Goal: Task Accomplishment & Management: Complete application form

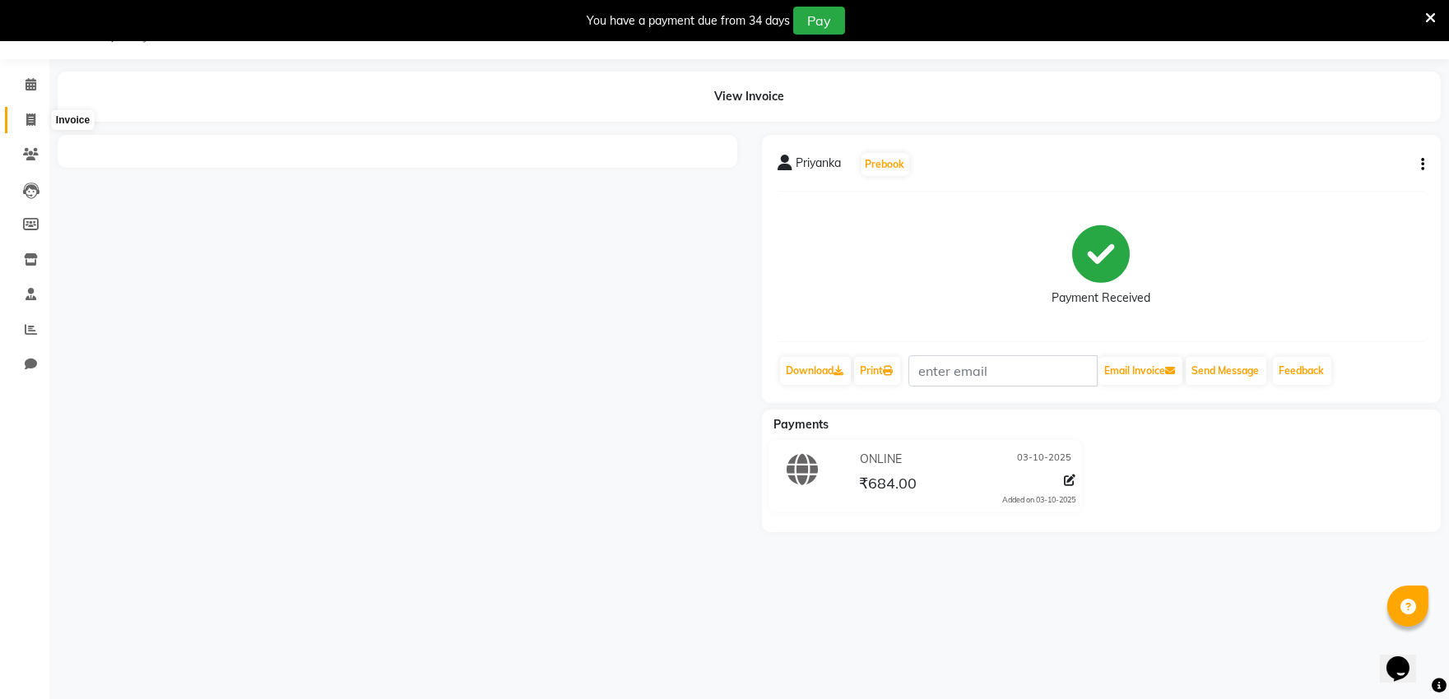
click at [37, 116] on span at bounding box center [30, 120] width 29 height 19
select select "service"
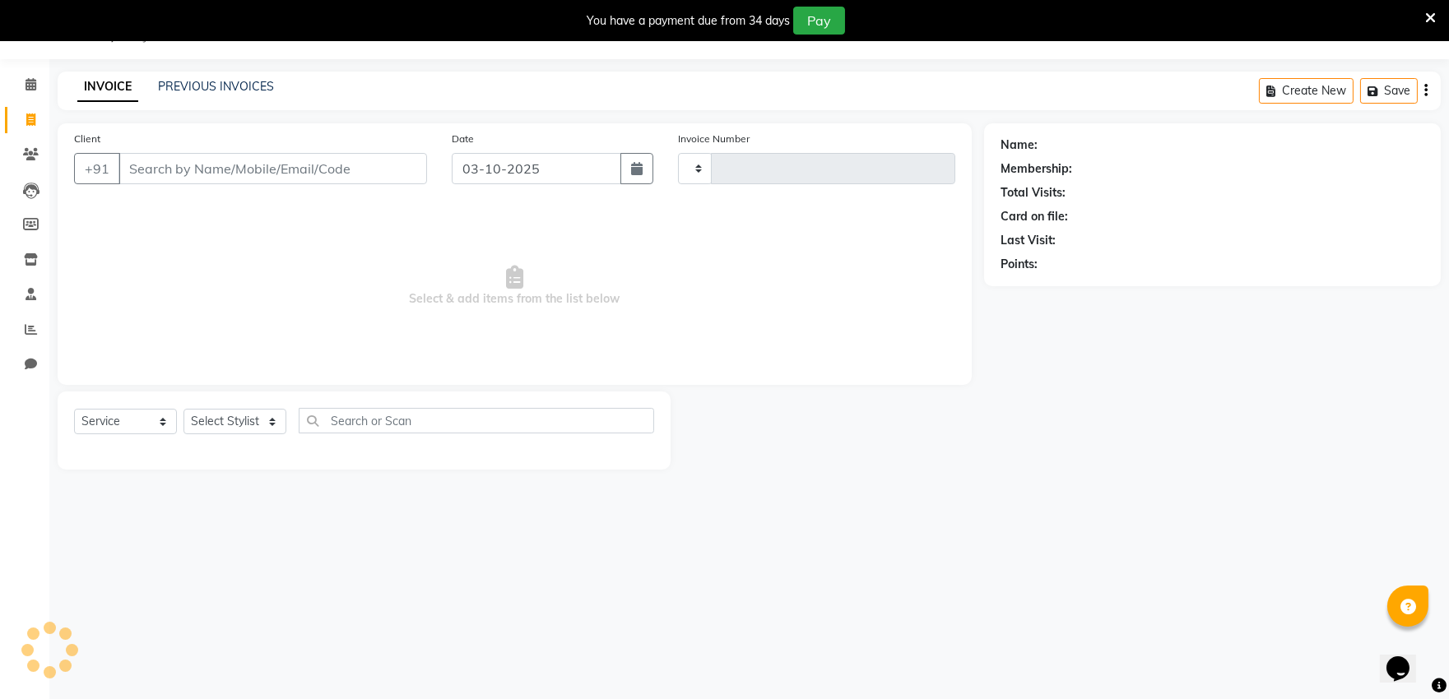
type input "0547"
select select "6774"
click at [173, 161] on input "Client" at bounding box center [272, 168] width 309 height 31
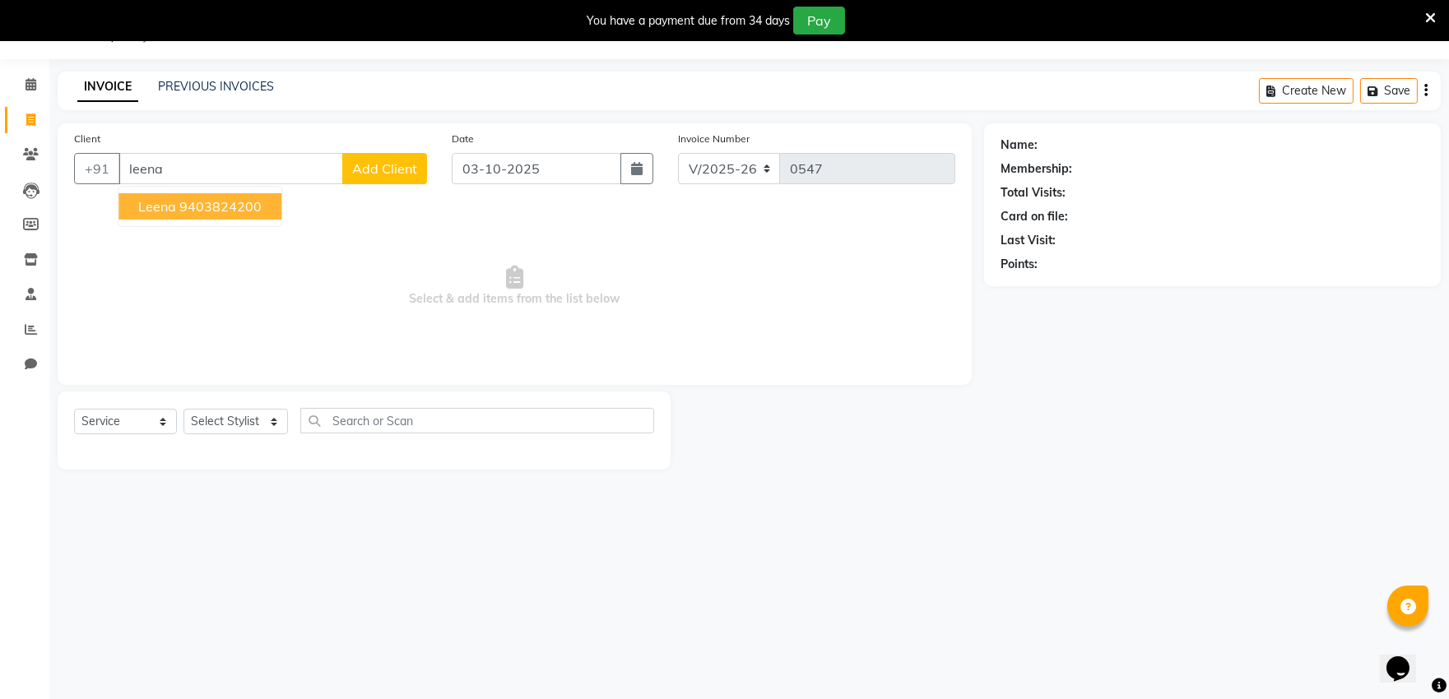
click at [184, 208] on ngb-highlight "9403824200" at bounding box center [220, 206] width 82 height 16
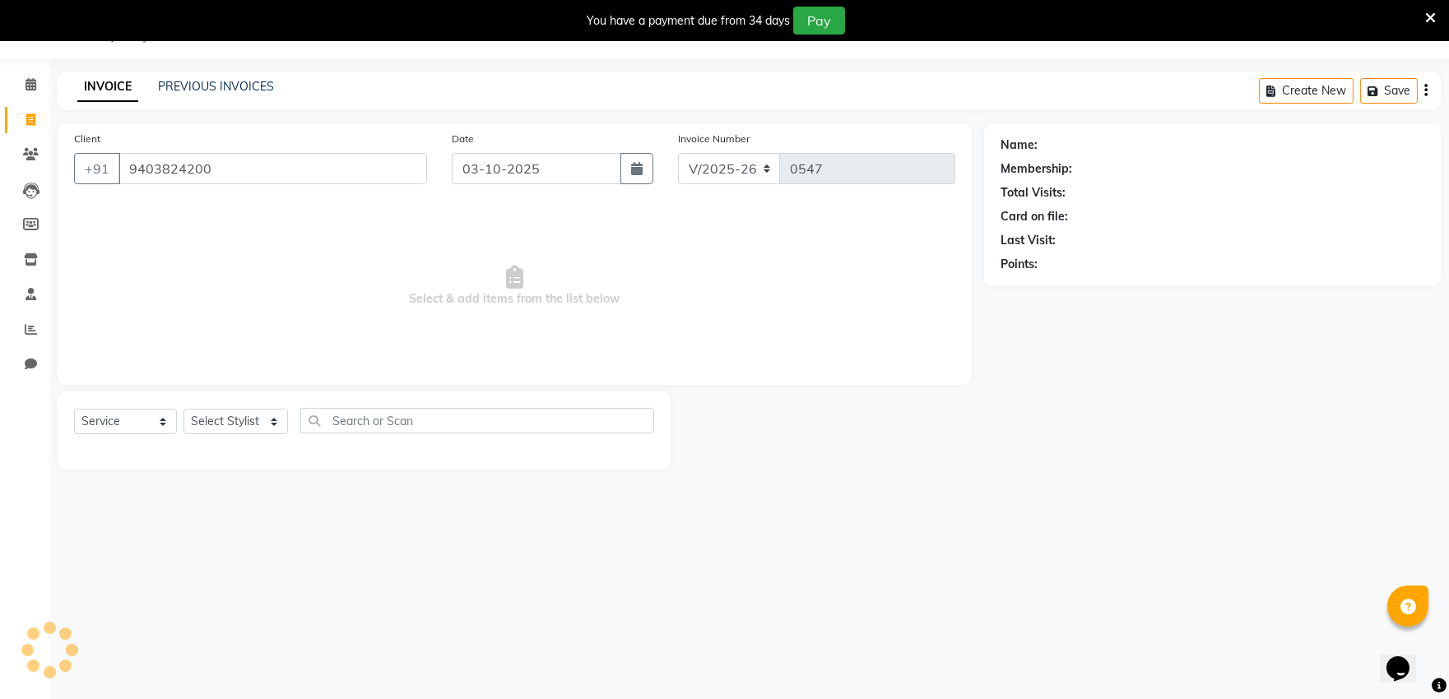
type input "9403824200"
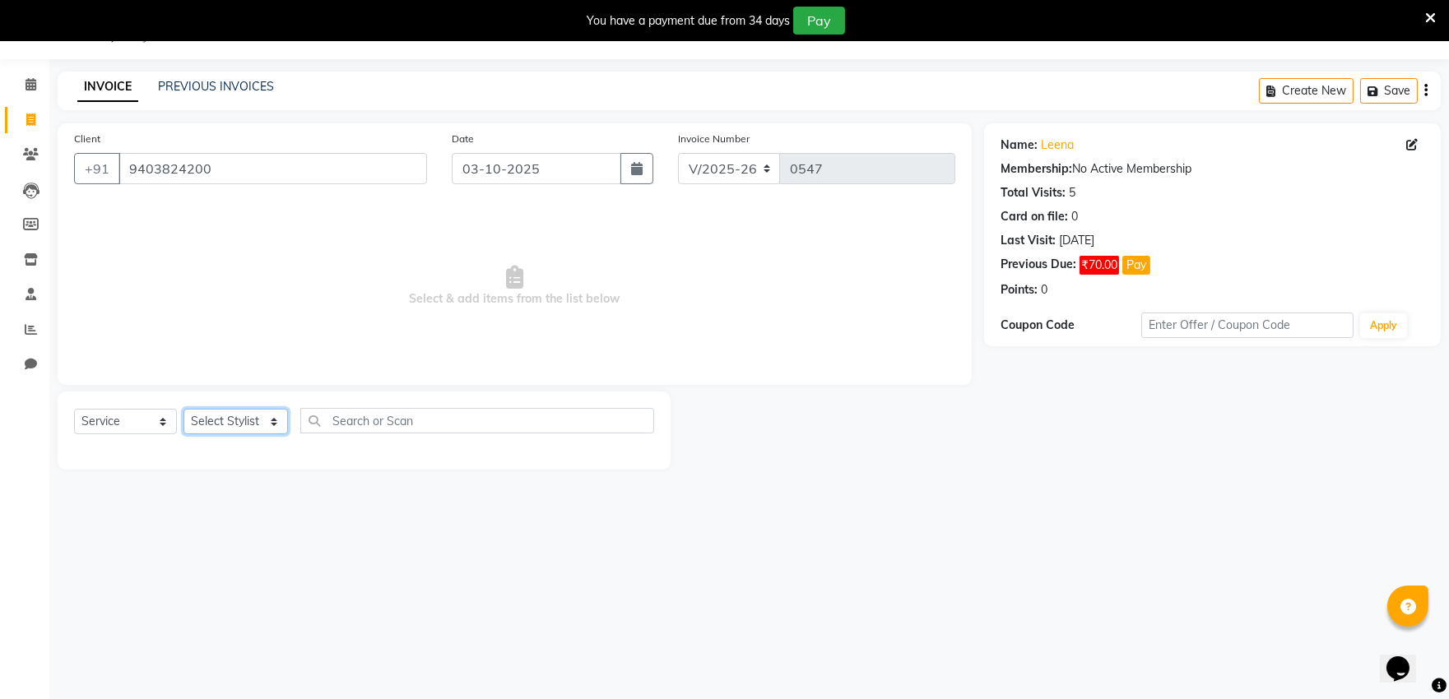
click at [270, 413] on select "Select Stylist [PERSON_NAME] [PERSON_NAME] Outlet Manager [PERSON_NAME] Rani [P…" at bounding box center [236, 422] width 105 height 26
select select "57881"
click at [184, 410] on select "Select Stylist [PERSON_NAME] [PERSON_NAME] Outlet Manager [PERSON_NAME] Rani [P…" at bounding box center [236, 422] width 105 height 26
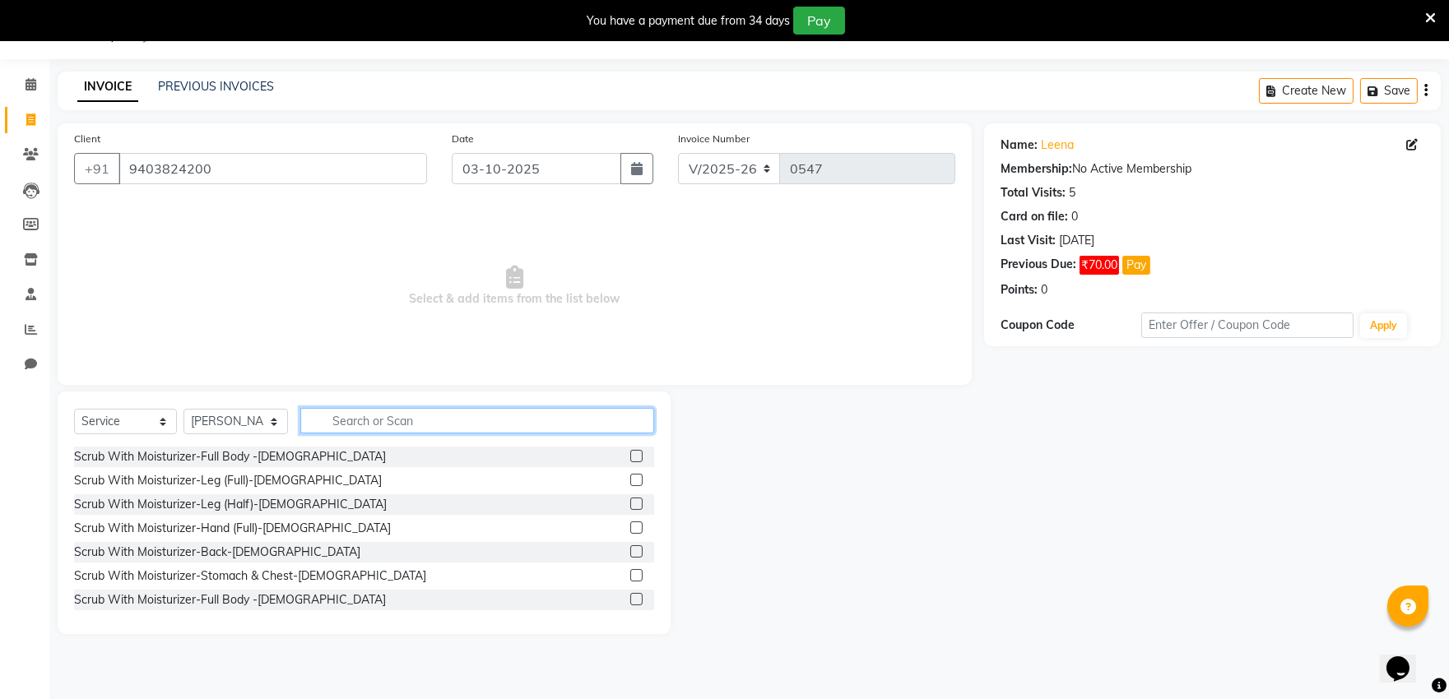
click at [372, 420] on input "text" at bounding box center [477, 421] width 354 height 26
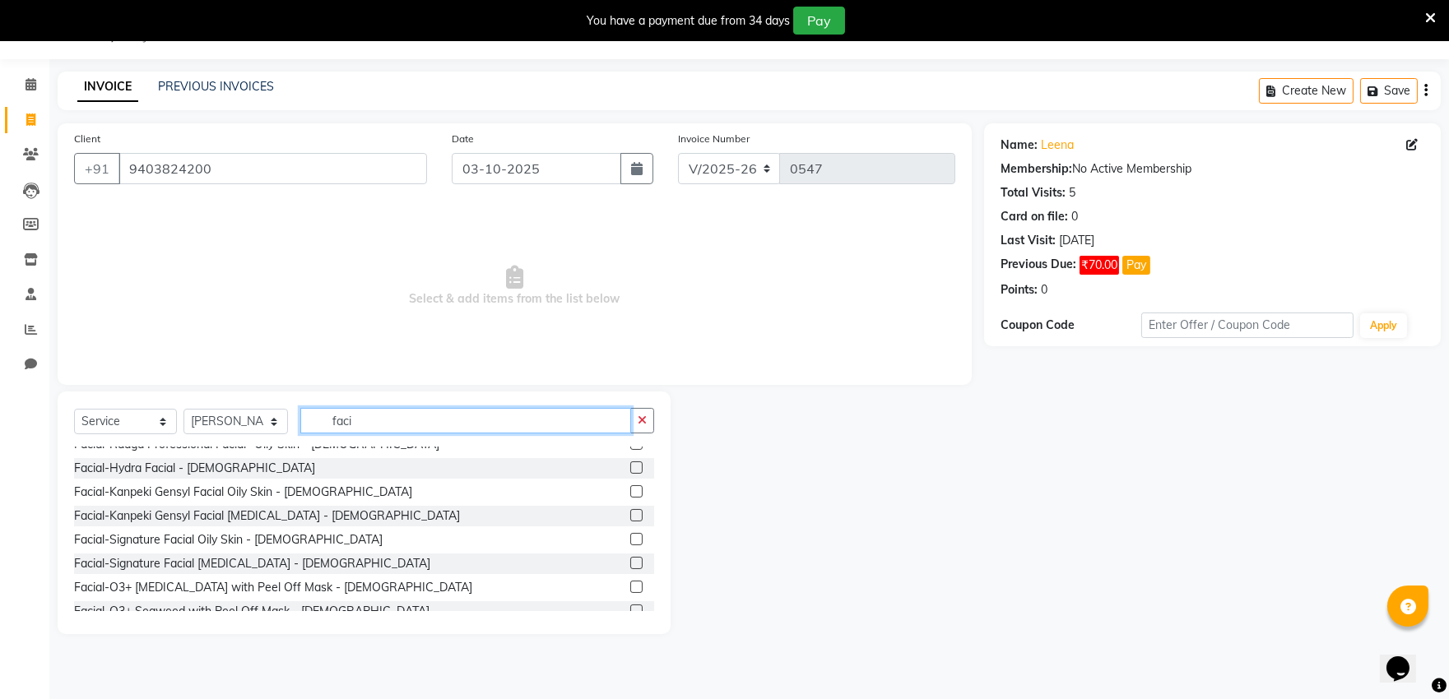
scroll to position [873, 0]
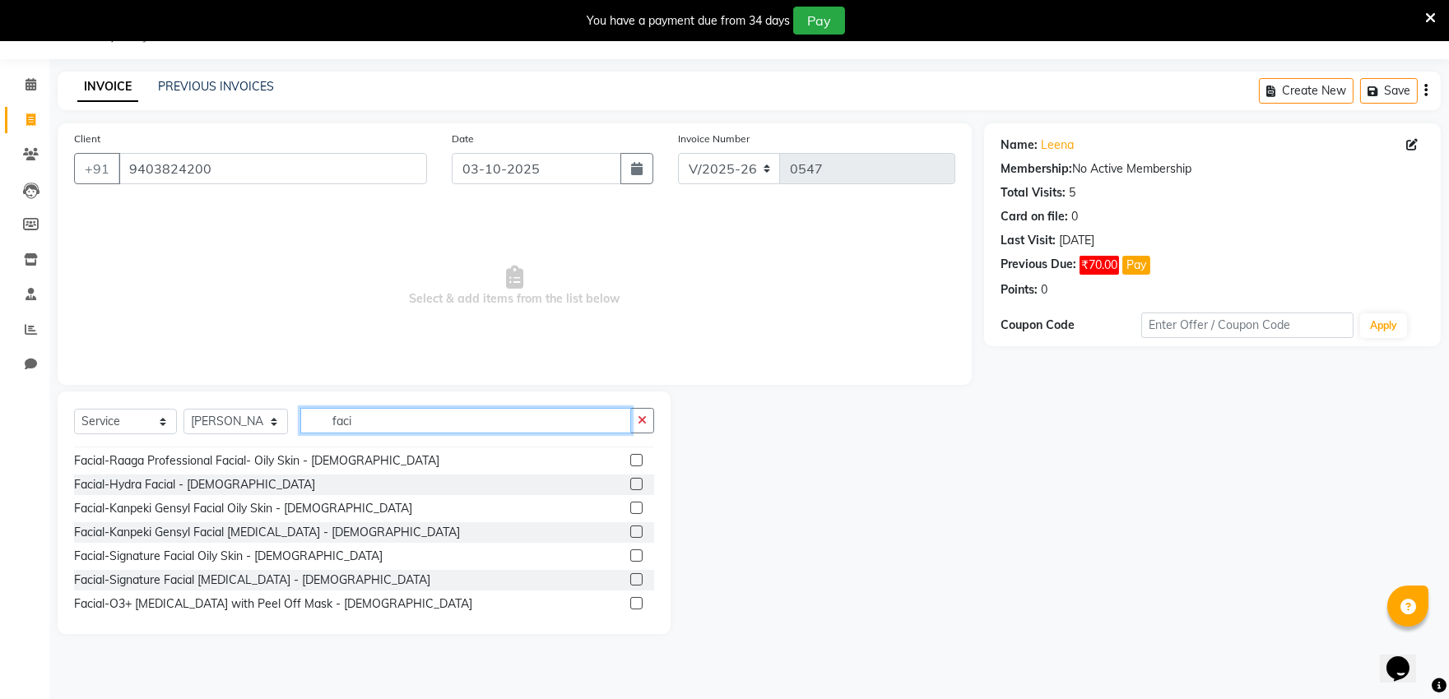
type input "faci"
click at [630, 478] on label at bounding box center [636, 484] width 12 height 12
click at [630, 480] on input "checkbox" at bounding box center [635, 485] width 11 height 11
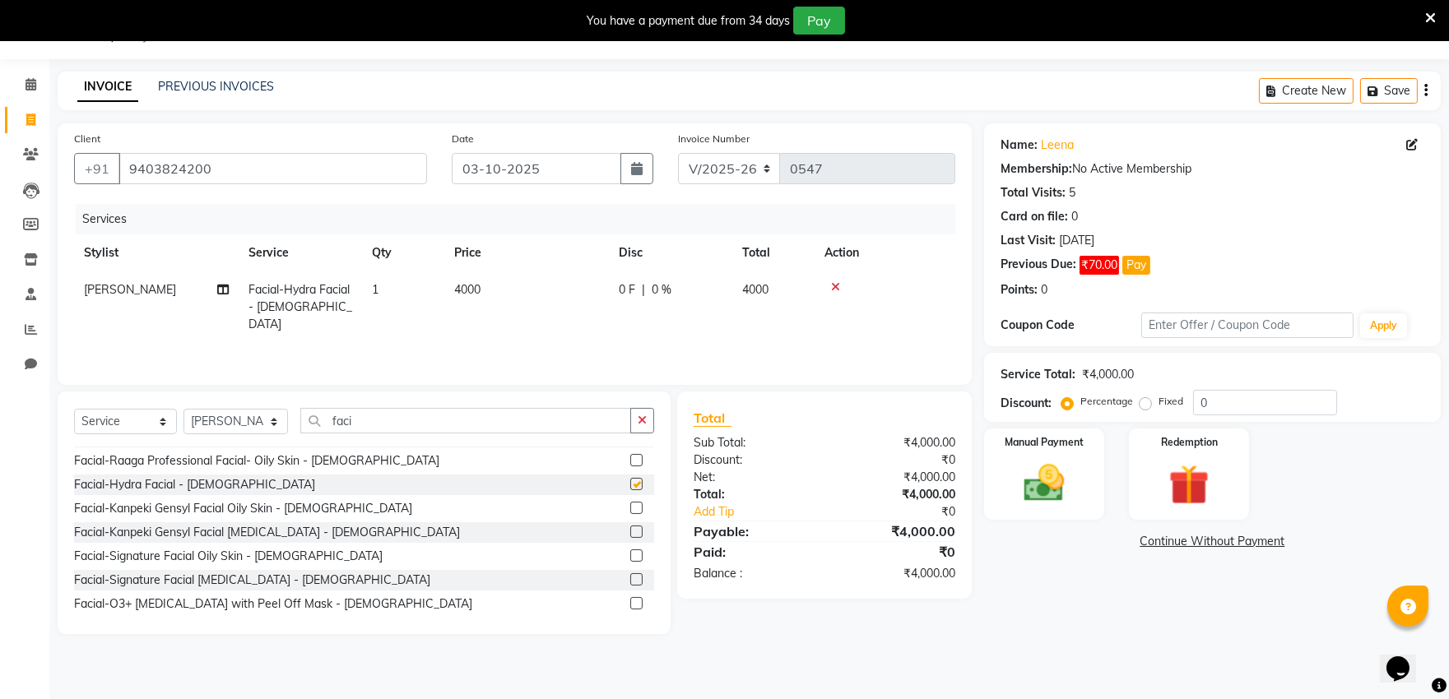
checkbox input "false"
click at [1004, 487] on div "Manual Payment" at bounding box center [1044, 474] width 125 height 95
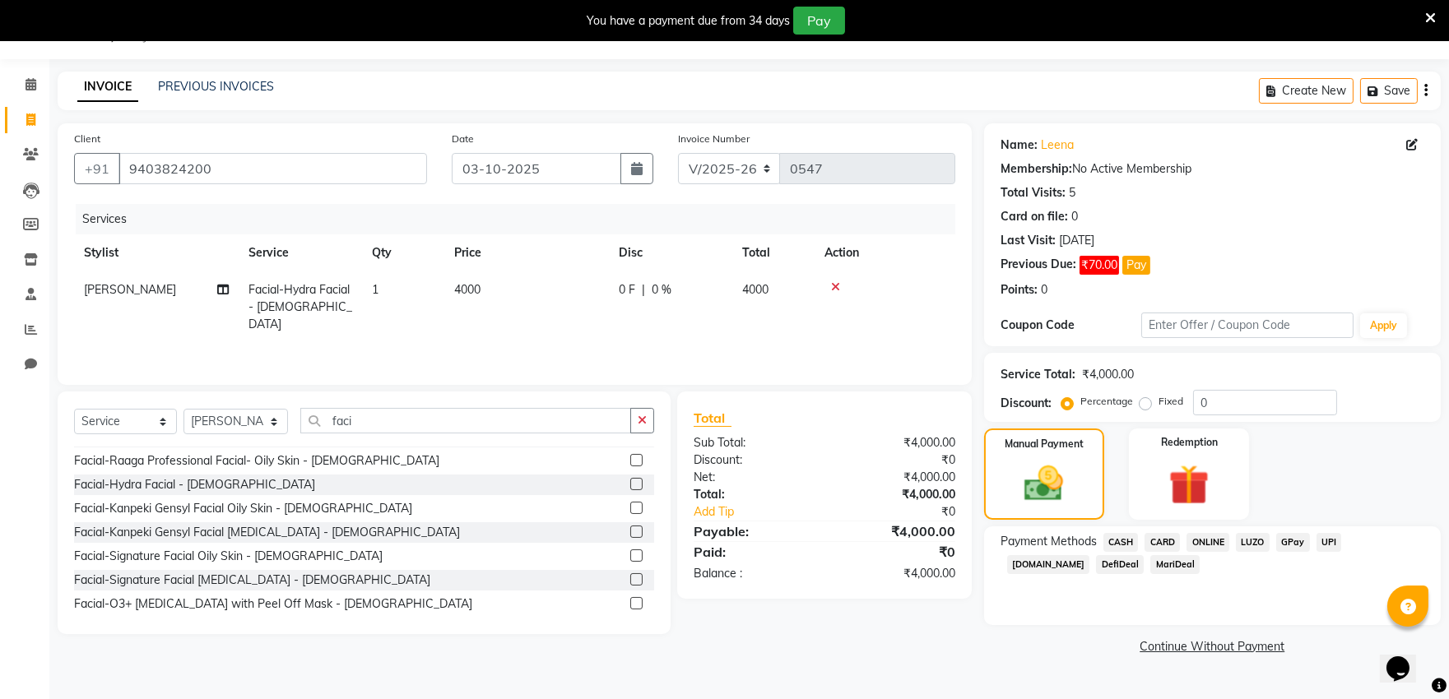
click at [1122, 541] on span "CASH" at bounding box center [1120, 542] width 35 height 19
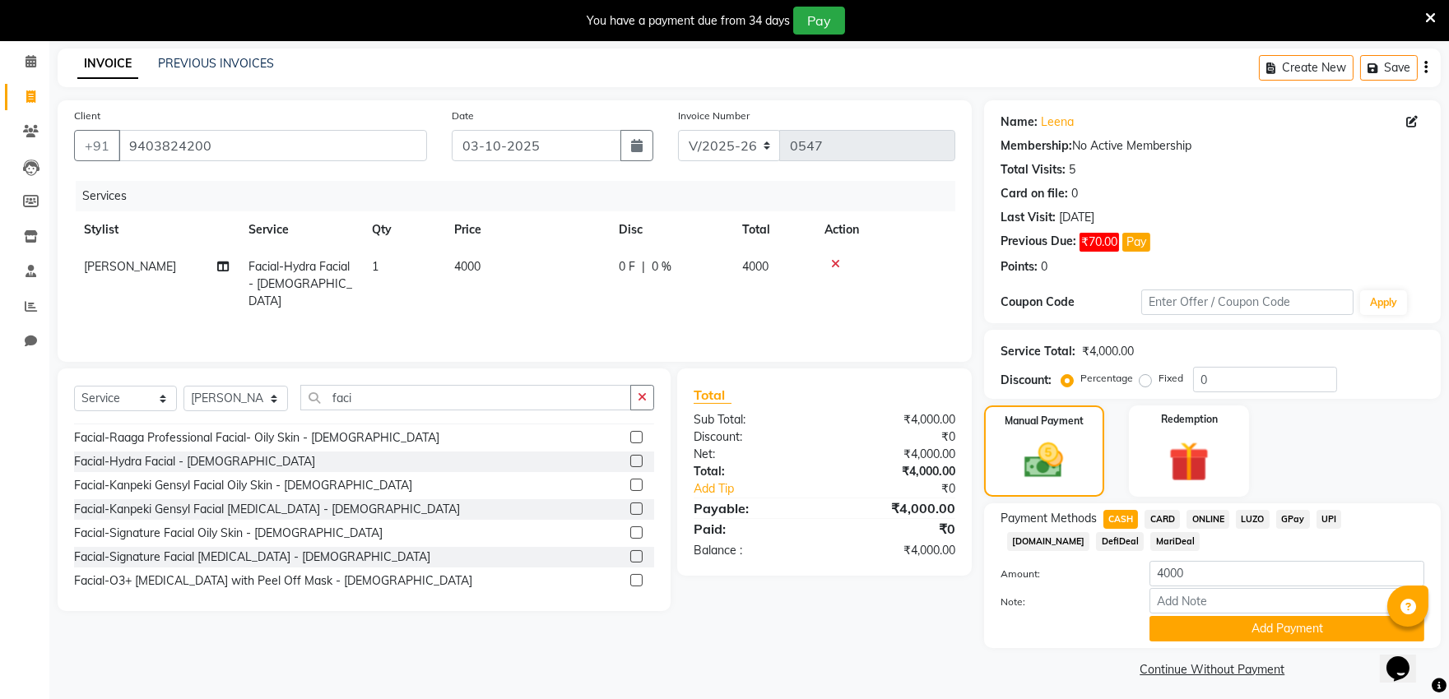
scroll to position [72, 0]
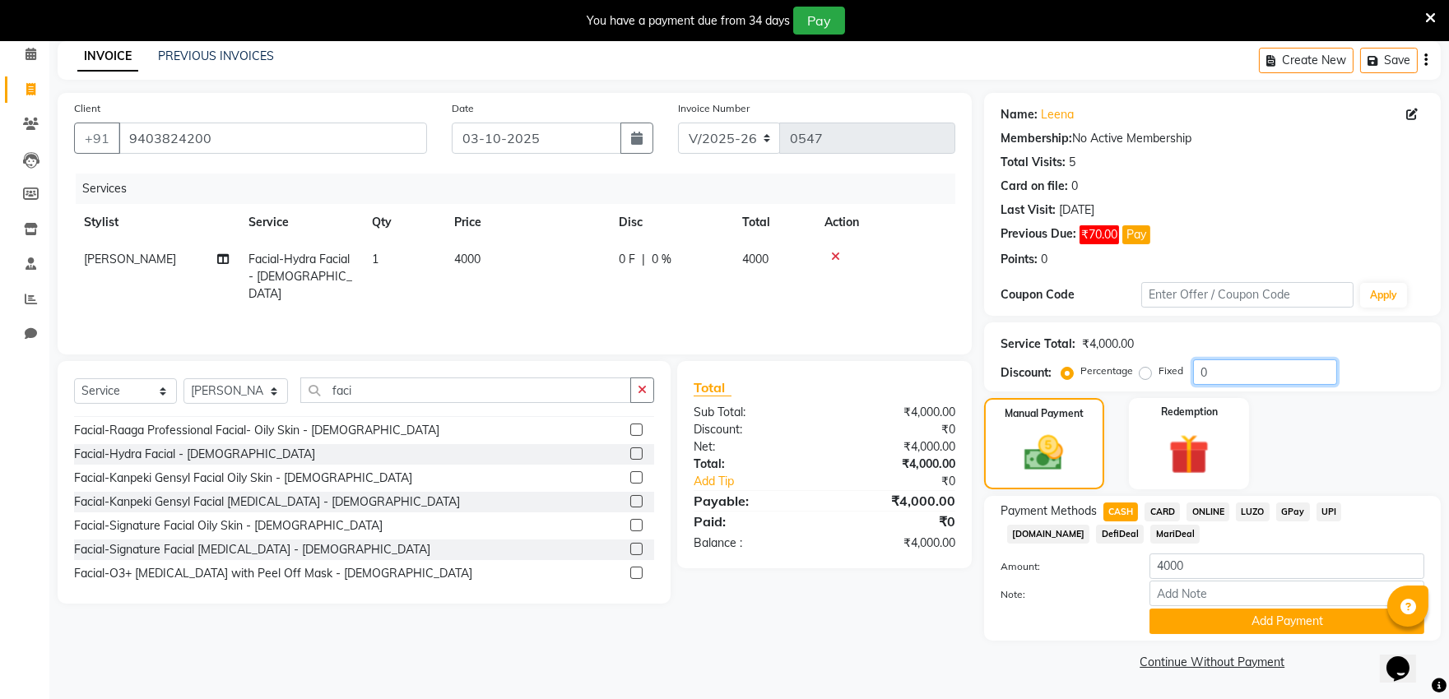
click at [1290, 371] on input "0" at bounding box center [1265, 373] width 144 height 26
click at [1026, 637] on div "Payment Methods CASH CARD ONLINE LUZO GPay UPI [DOMAIN_NAME] DefiDeal MariDeal …" at bounding box center [1212, 568] width 457 height 145
click at [1336, 189] on div "Card on file: 0" at bounding box center [1213, 186] width 424 height 17
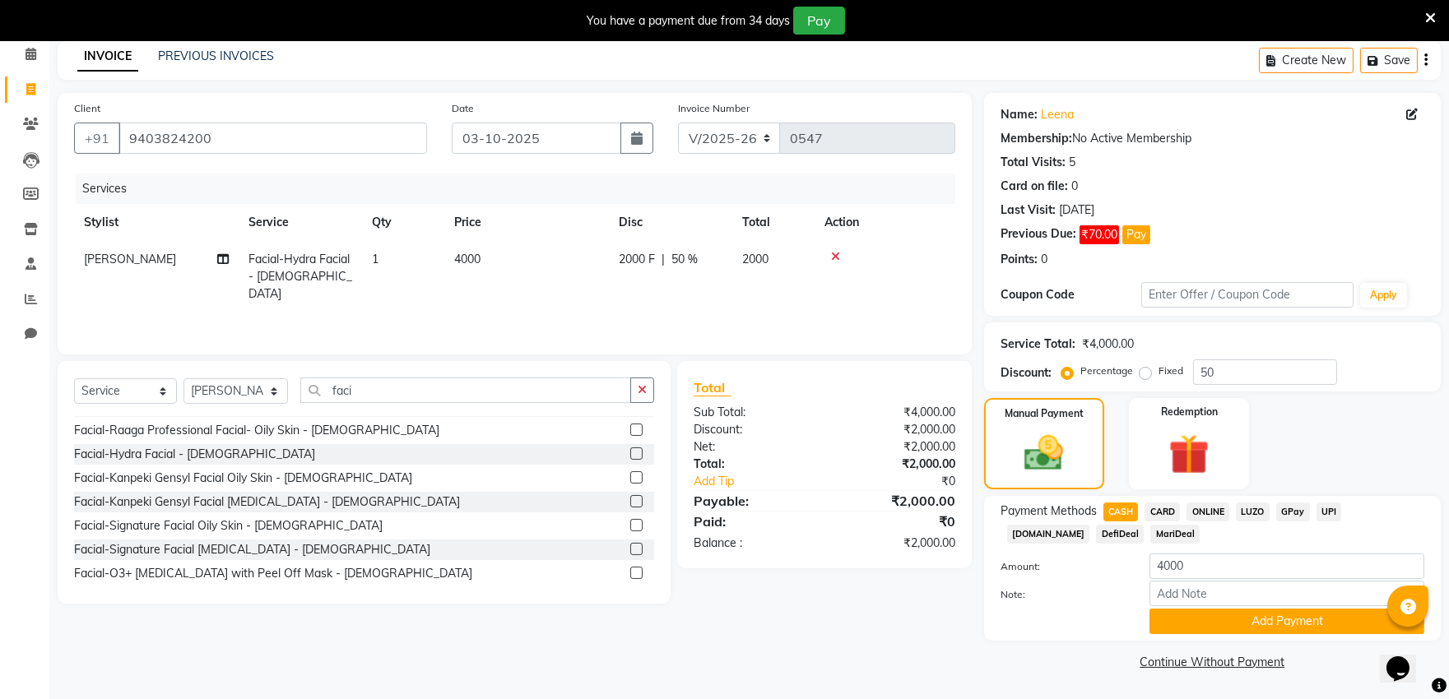
click at [1336, 189] on div "Card on file: 0" at bounding box center [1213, 186] width 424 height 17
click at [1161, 626] on button "Add Payment" at bounding box center [1287, 622] width 275 height 26
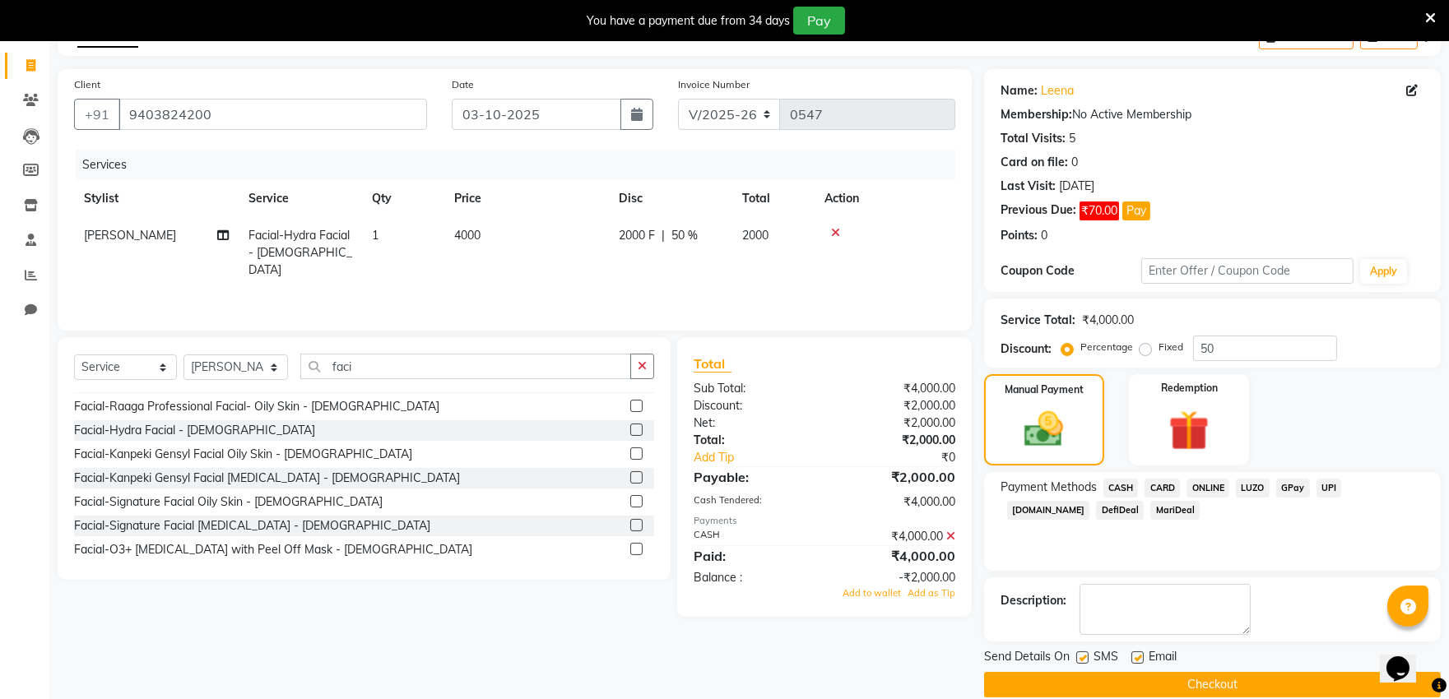
scroll to position [118, 0]
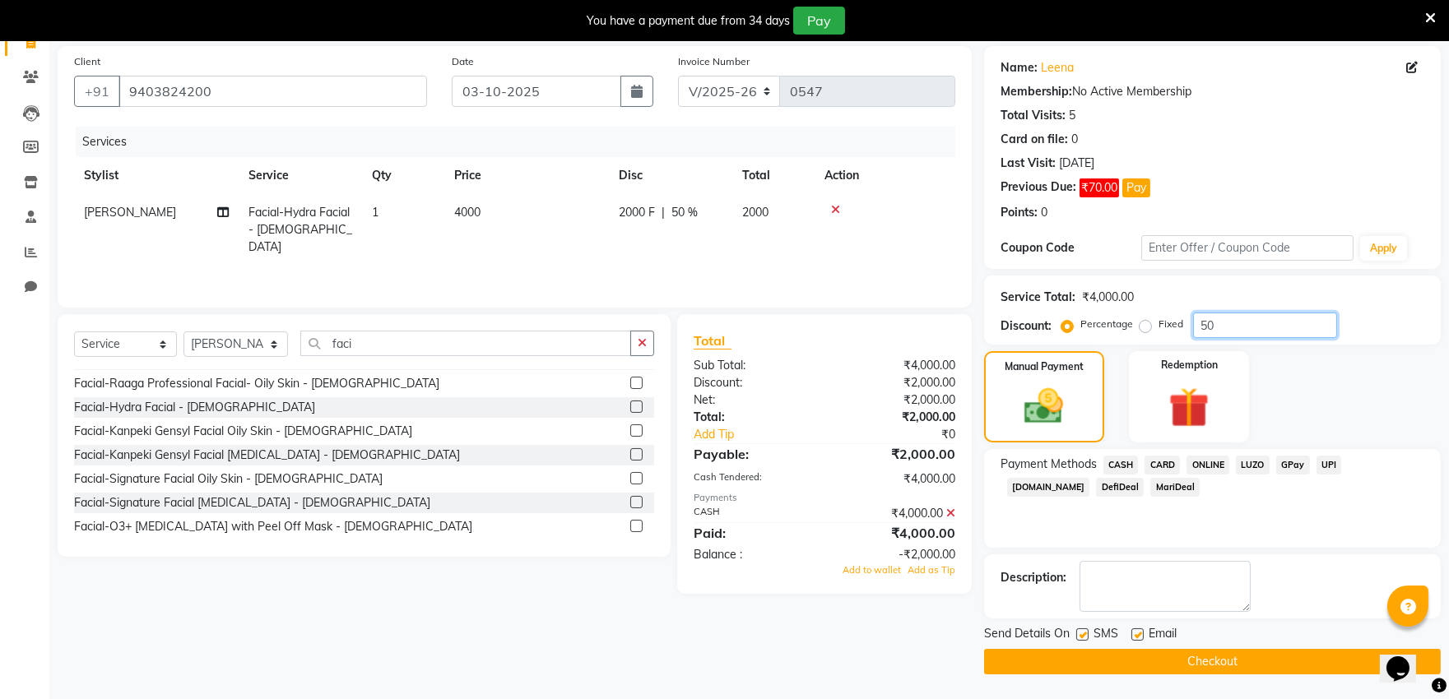
click at [1273, 323] on input "50" at bounding box center [1265, 326] width 144 height 26
type input "5"
type input "50"
click at [825, 620] on div "Client [PHONE_NUMBER] Date [DATE] Invoice Number V/2025 V/[PHONE_NUMBER] Servic…" at bounding box center [514, 360] width 939 height 629
click at [1167, 662] on button "Checkout" at bounding box center [1212, 662] width 457 height 26
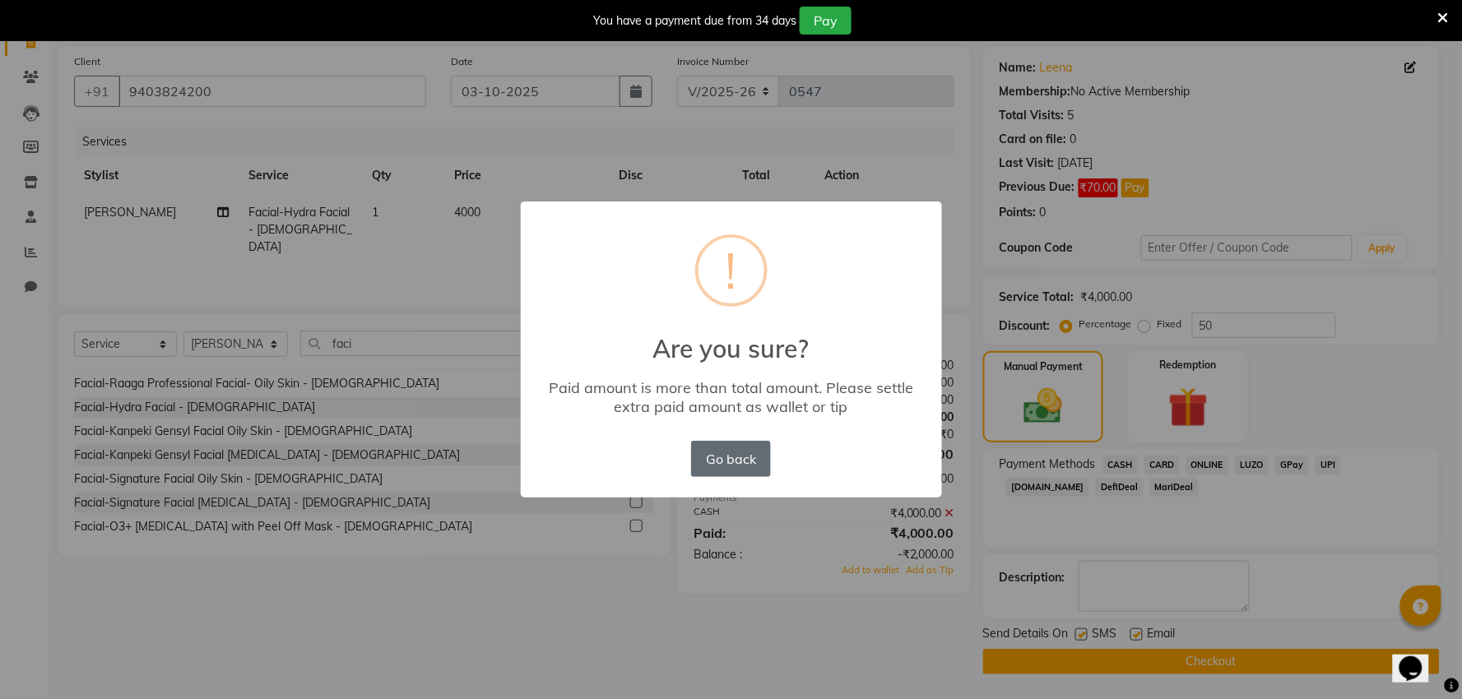
click at [733, 458] on button "Go back" at bounding box center [730, 459] width 79 height 36
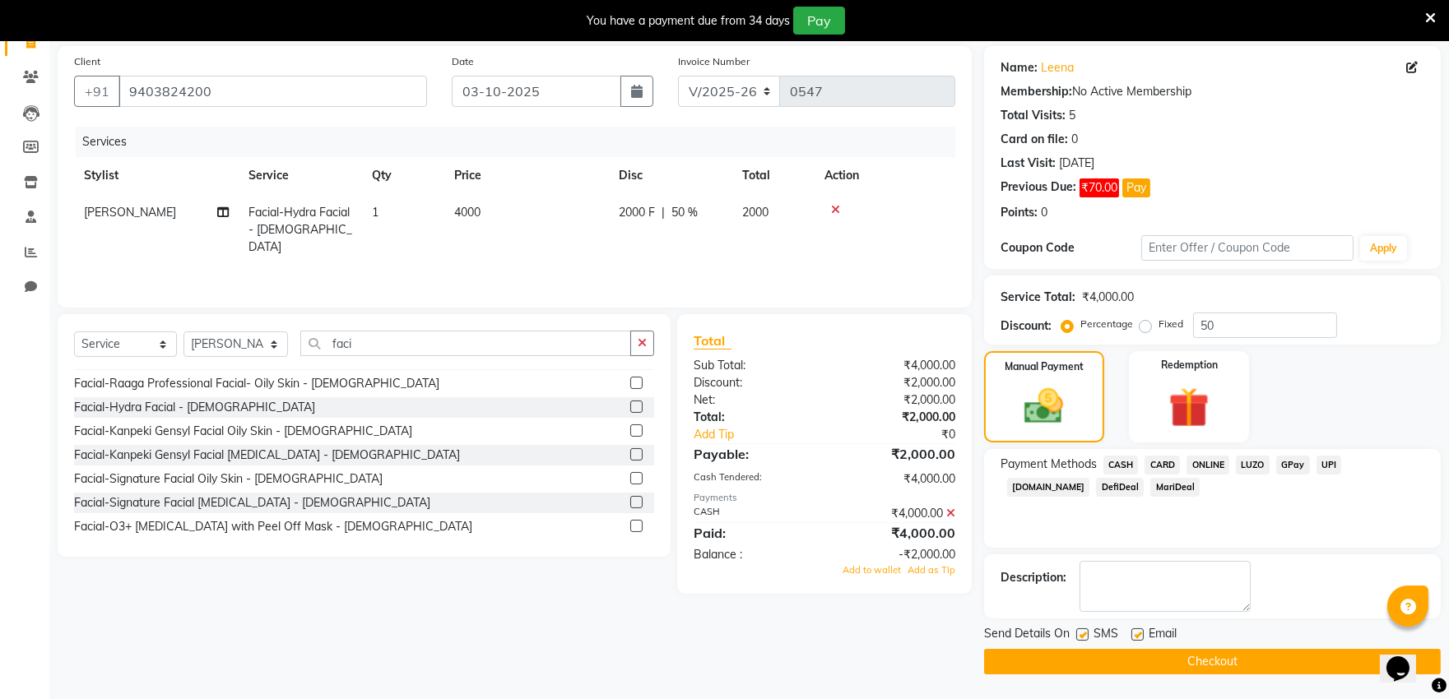
click at [953, 511] on icon at bounding box center [950, 514] width 9 height 12
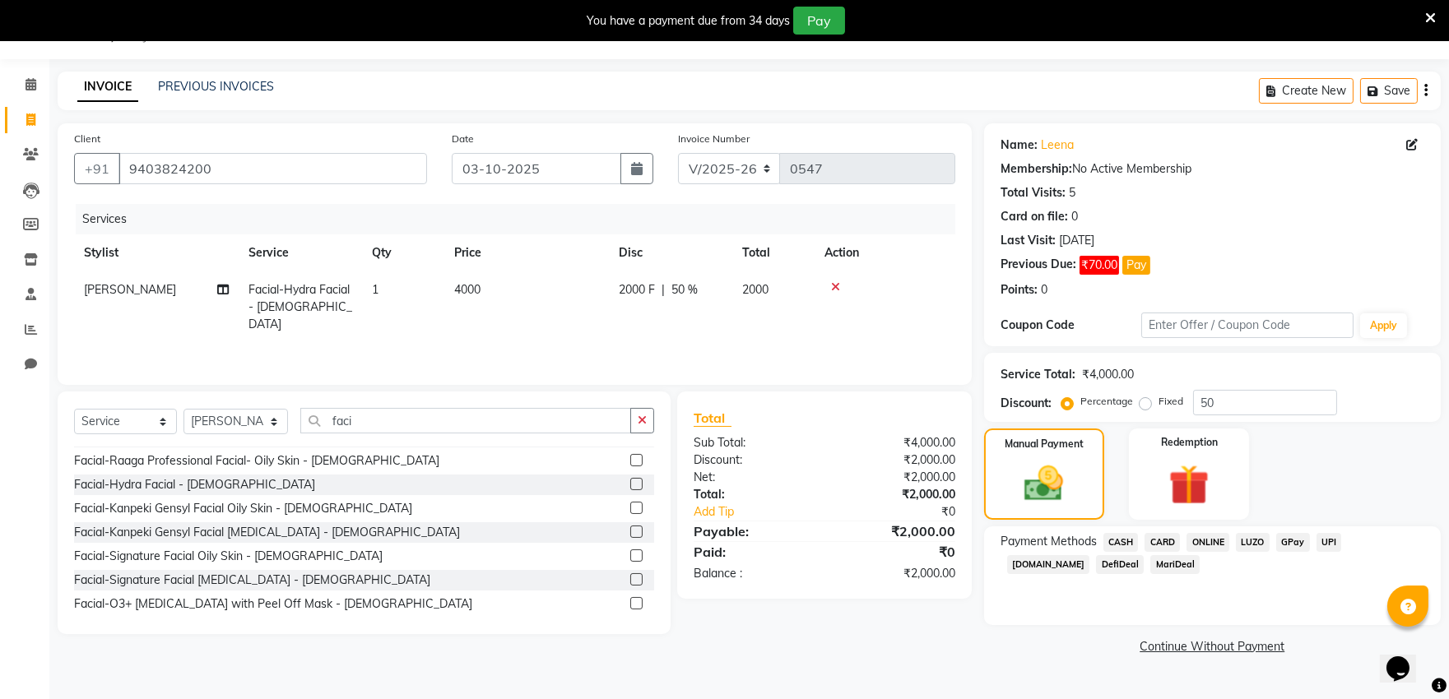
scroll to position [41, 0]
click at [1134, 543] on span "CASH" at bounding box center [1120, 542] width 35 height 19
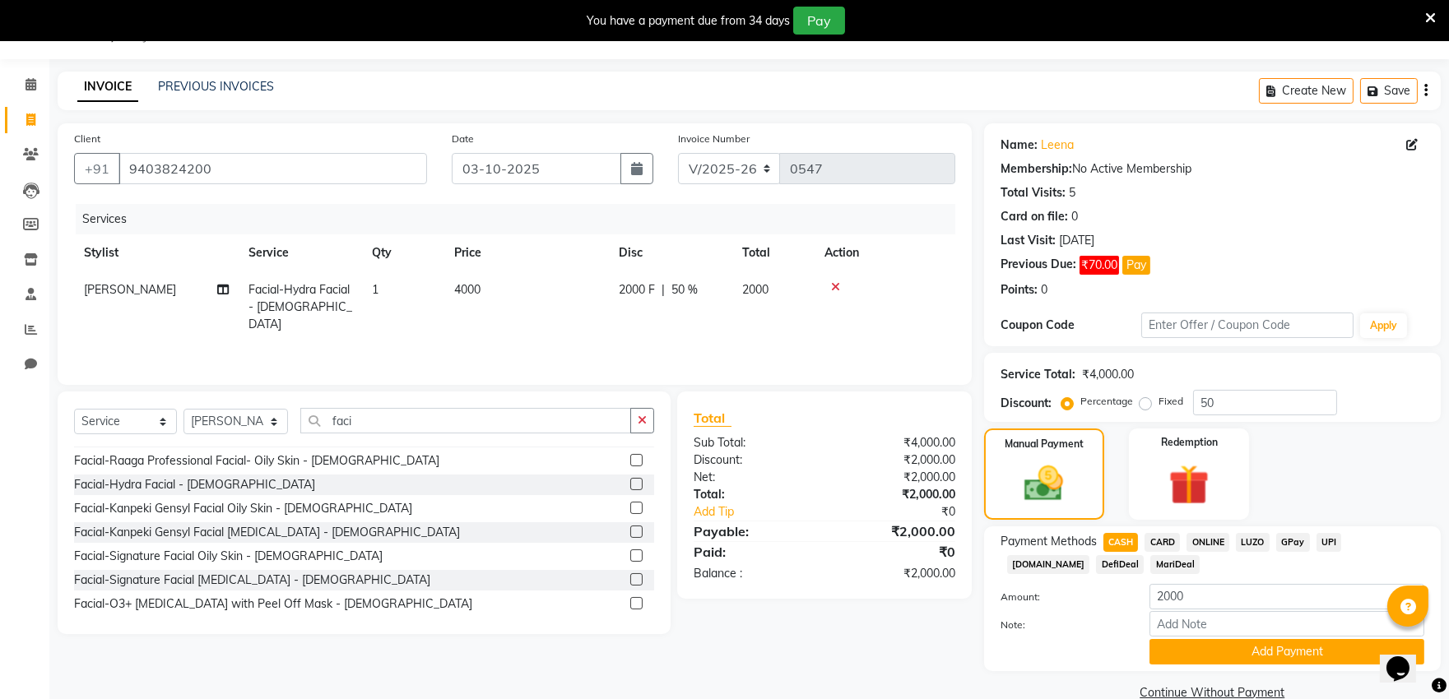
scroll to position [72, 0]
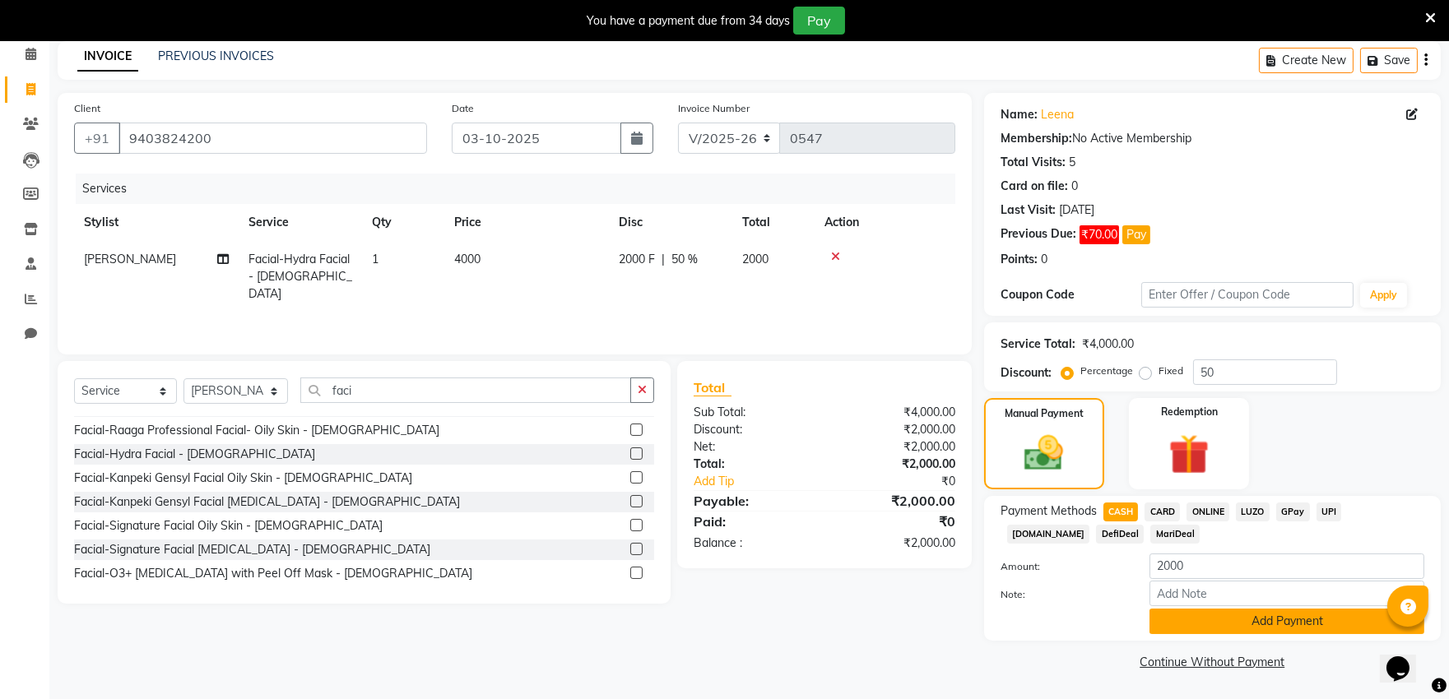
click at [1215, 626] on button "Add Payment" at bounding box center [1287, 622] width 275 height 26
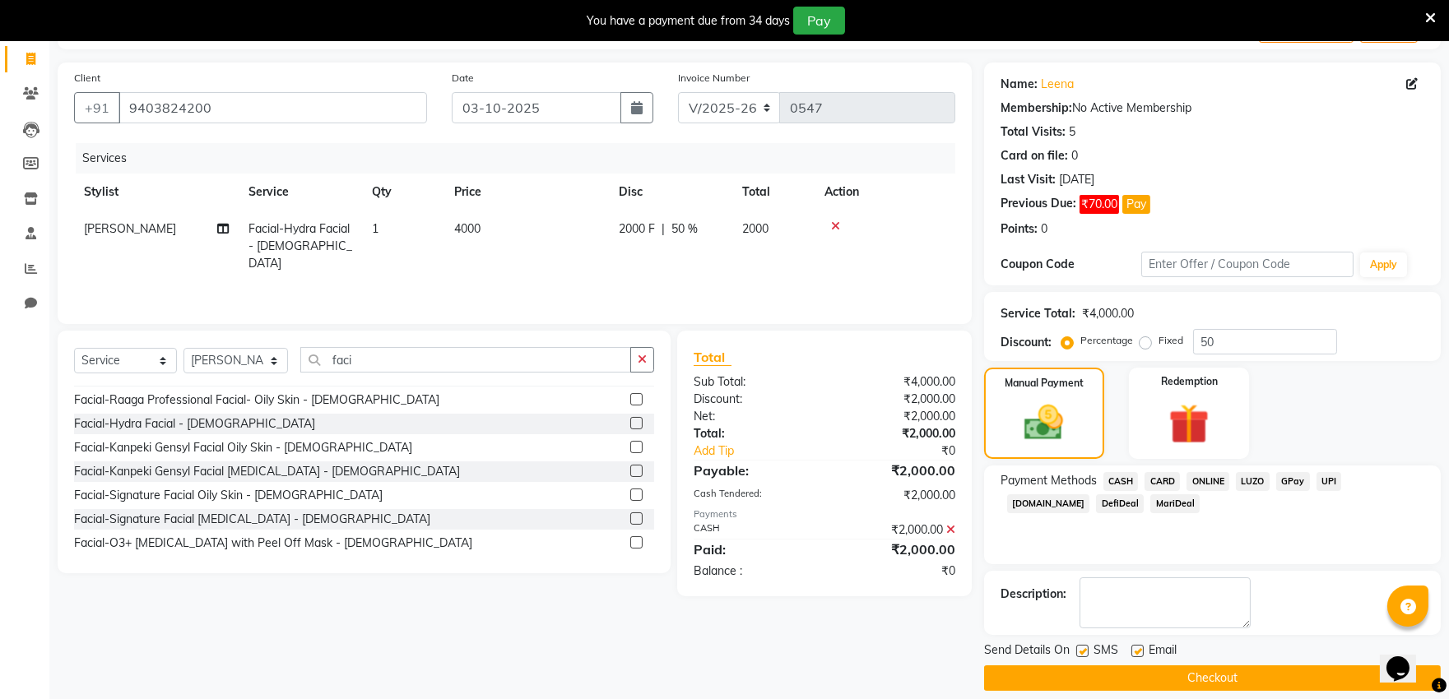
scroll to position [118, 0]
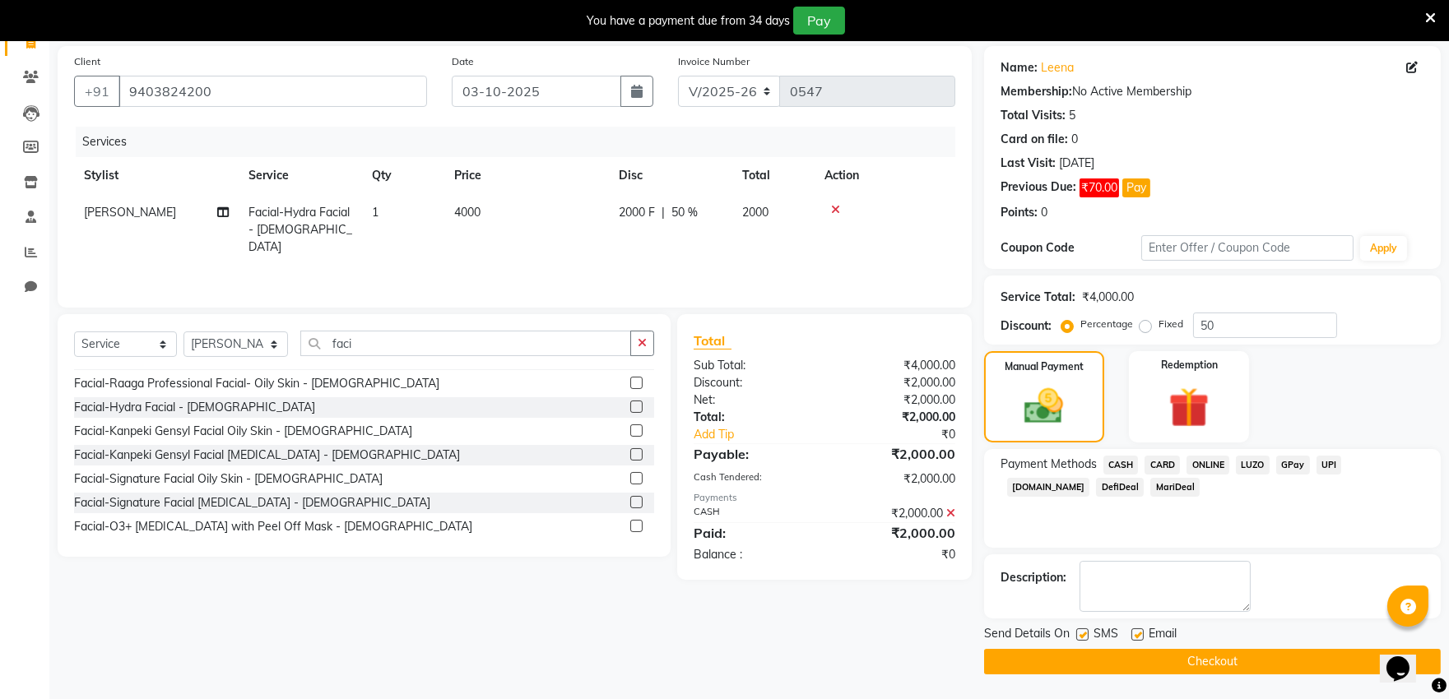
click at [1187, 669] on button "Checkout" at bounding box center [1212, 662] width 457 height 26
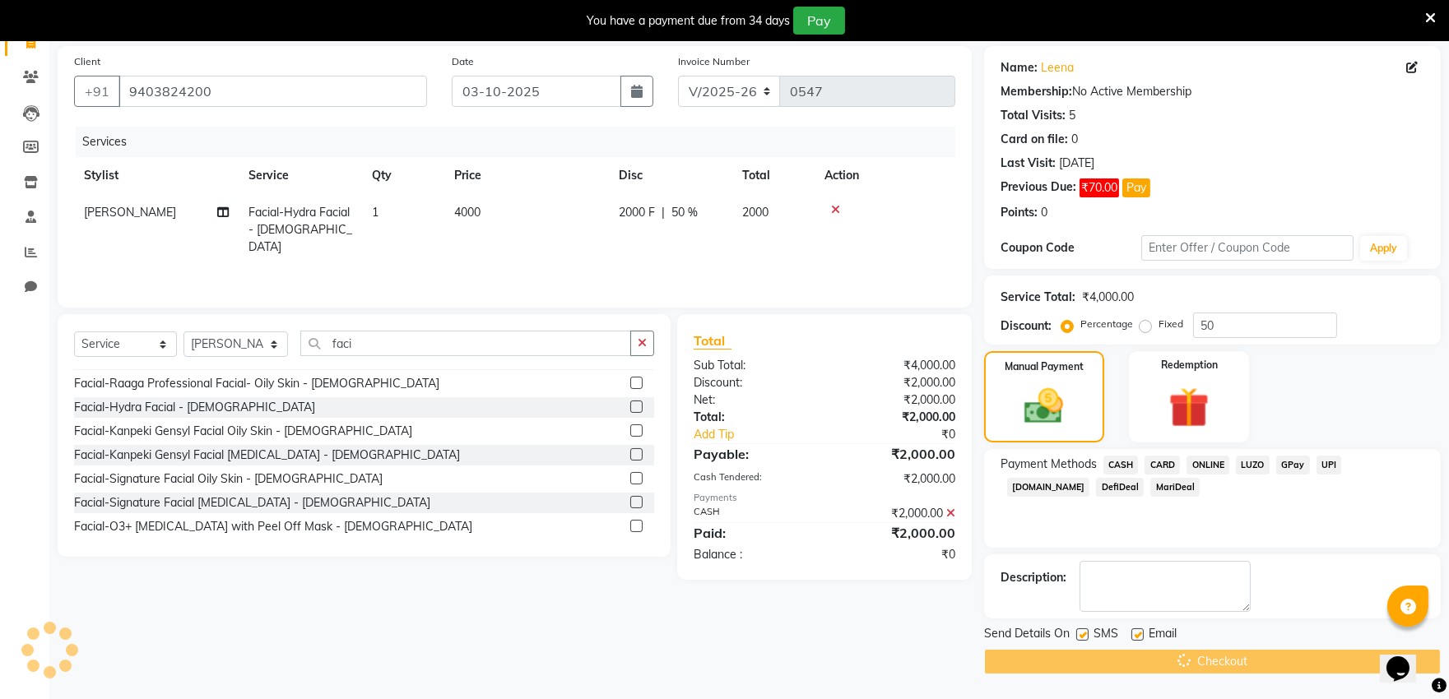
scroll to position [41, 0]
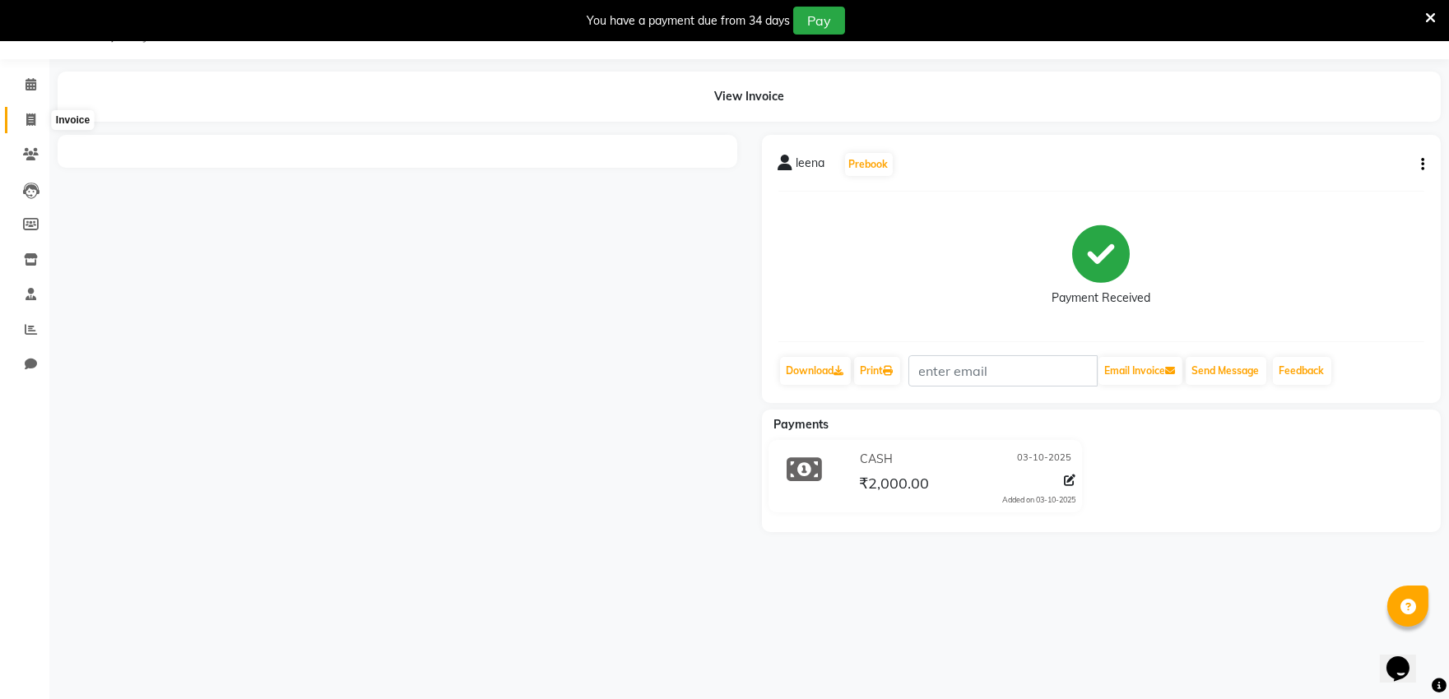
drag, startPoint x: 30, startPoint y: 114, endPoint x: 39, endPoint y: 111, distance: 10.2
click at [30, 114] on icon at bounding box center [30, 120] width 9 height 12
select select "service"
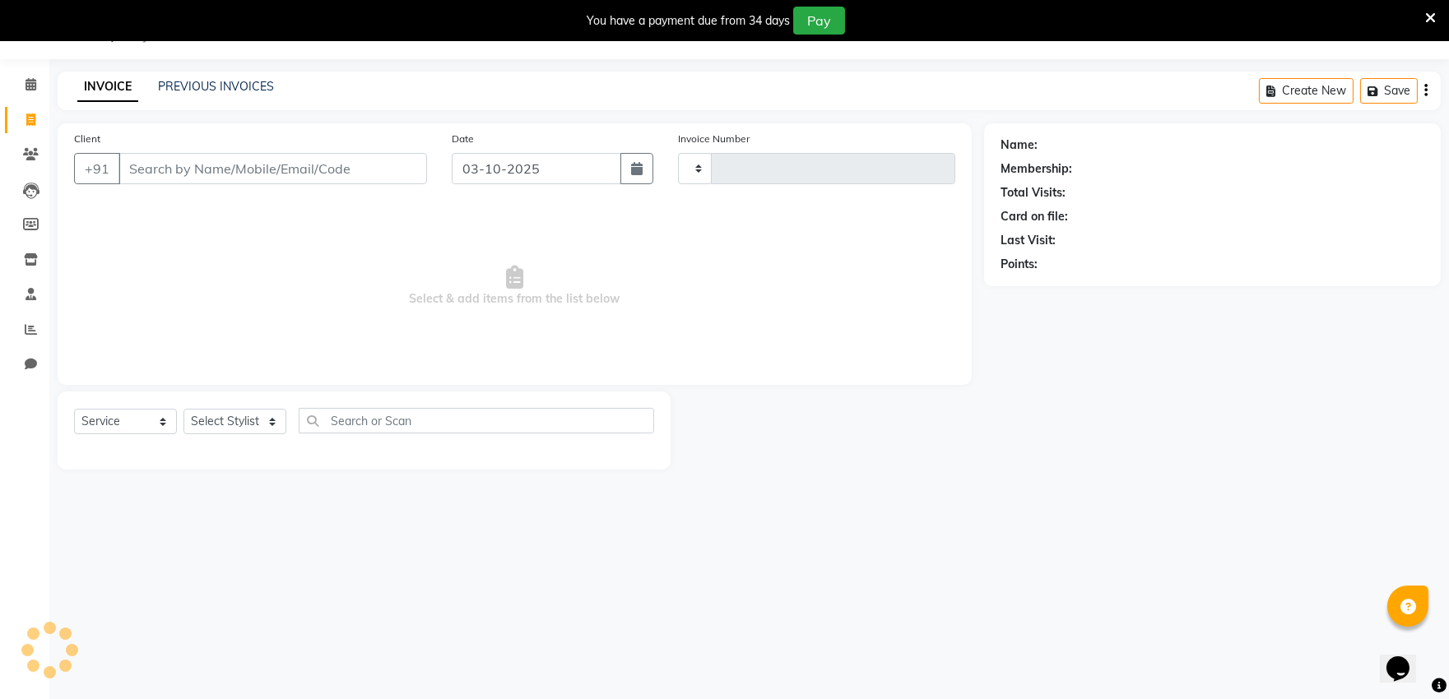
type input "0548"
select select "6774"
click at [191, 81] on link "PREVIOUS INVOICES" at bounding box center [216, 86] width 116 height 15
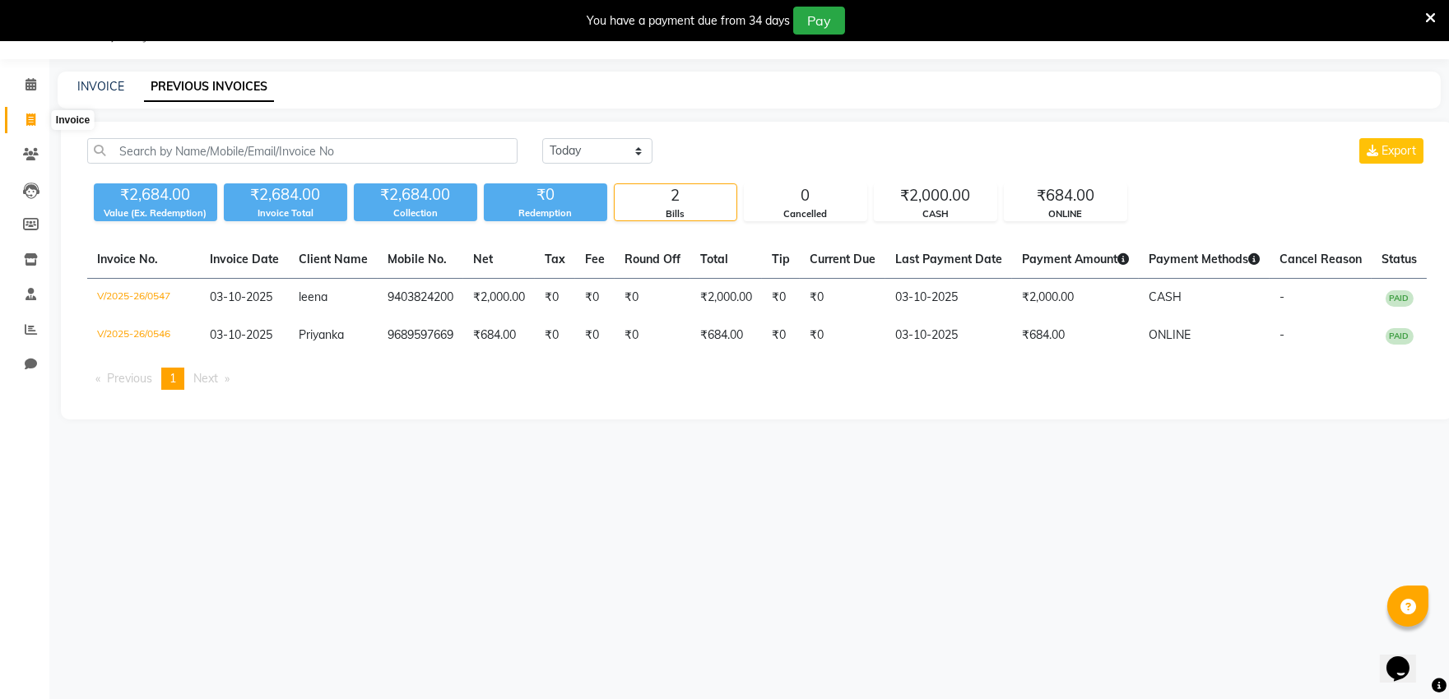
click at [31, 120] on icon at bounding box center [30, 120] width 9 height 12
select select "6774"
select select "service"
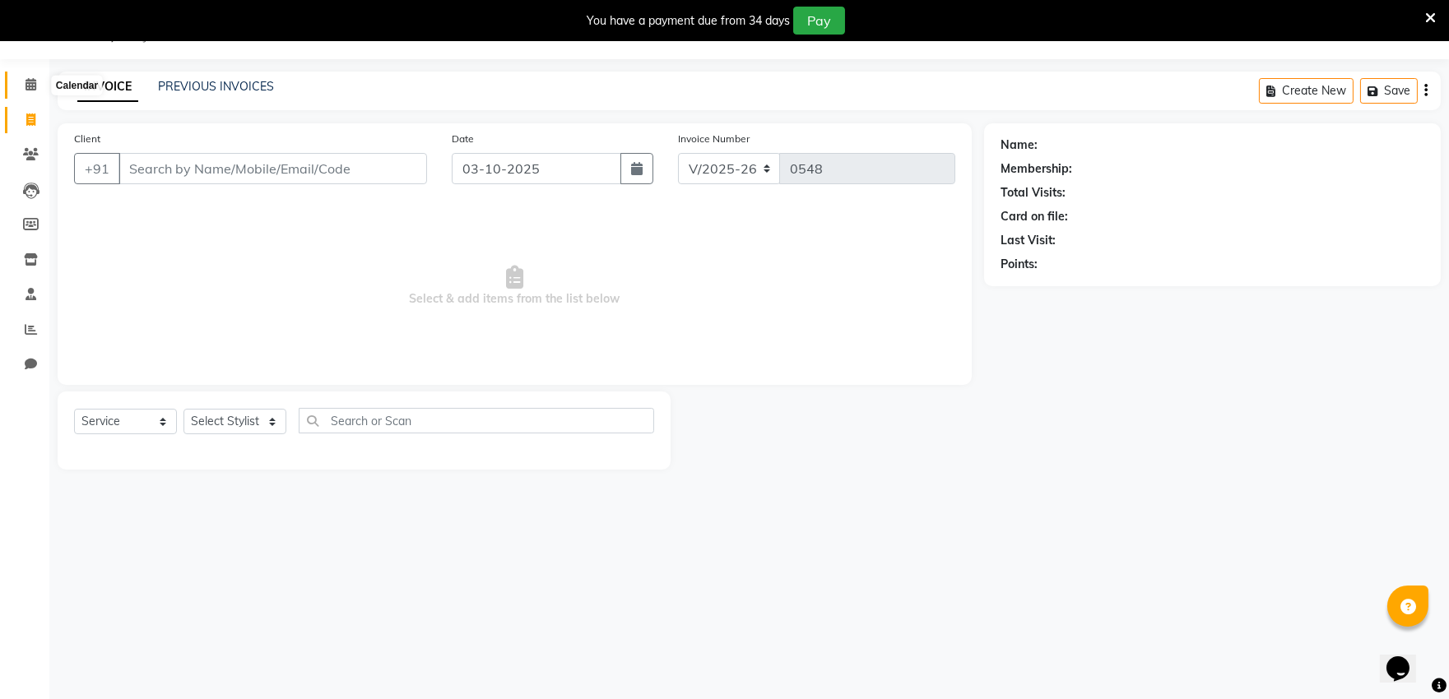
click at [26, 86] on icon at bounding box center [31, 84] width 11 height 12
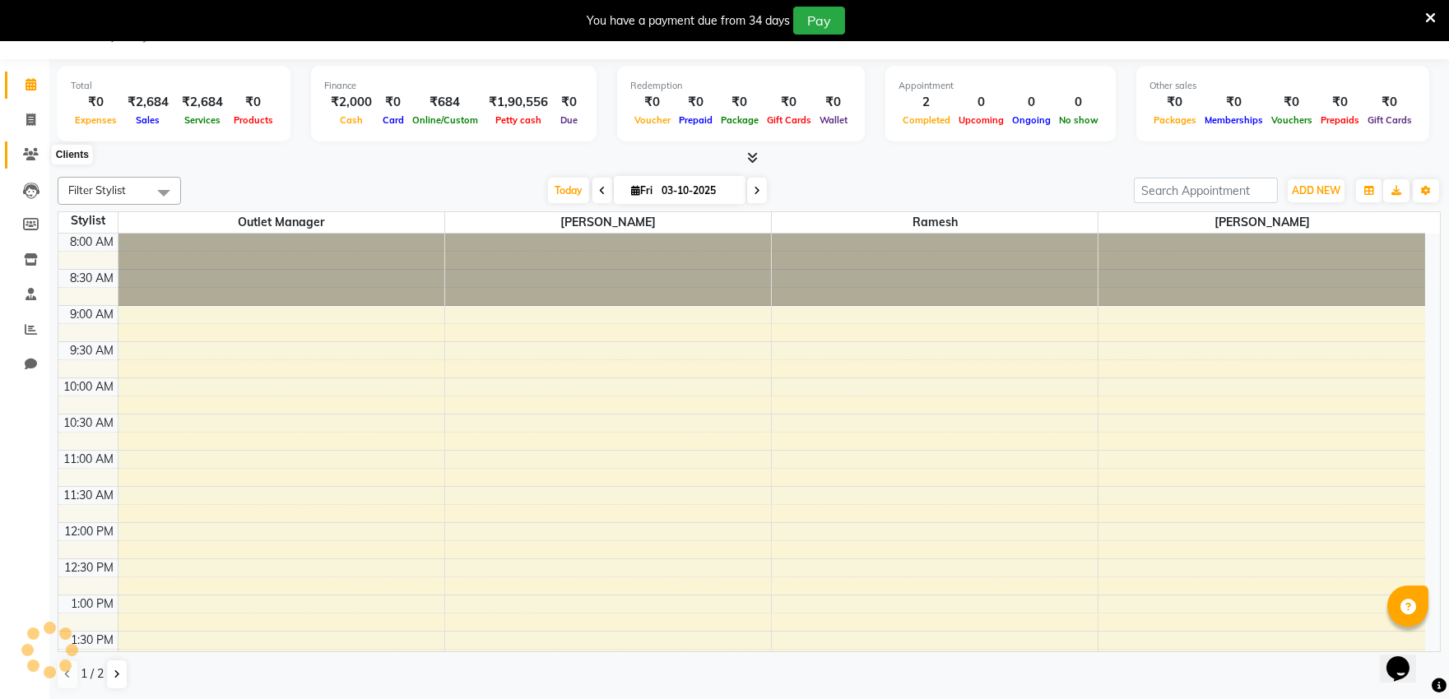
click at [20, 149] on span at bounding box center [30, 155] width 29 height 19
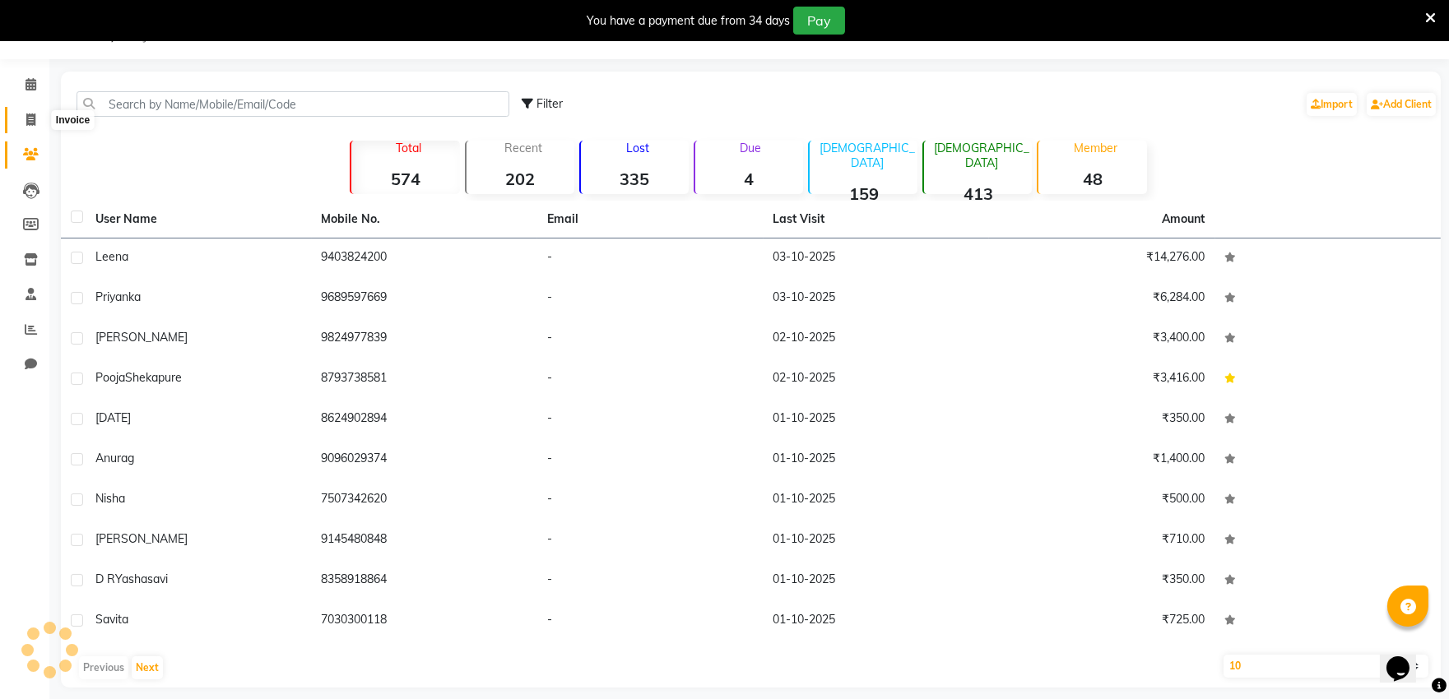
click at [23, 125] on span at bounding box center [30, 120] width 29 height 19
select select "service"
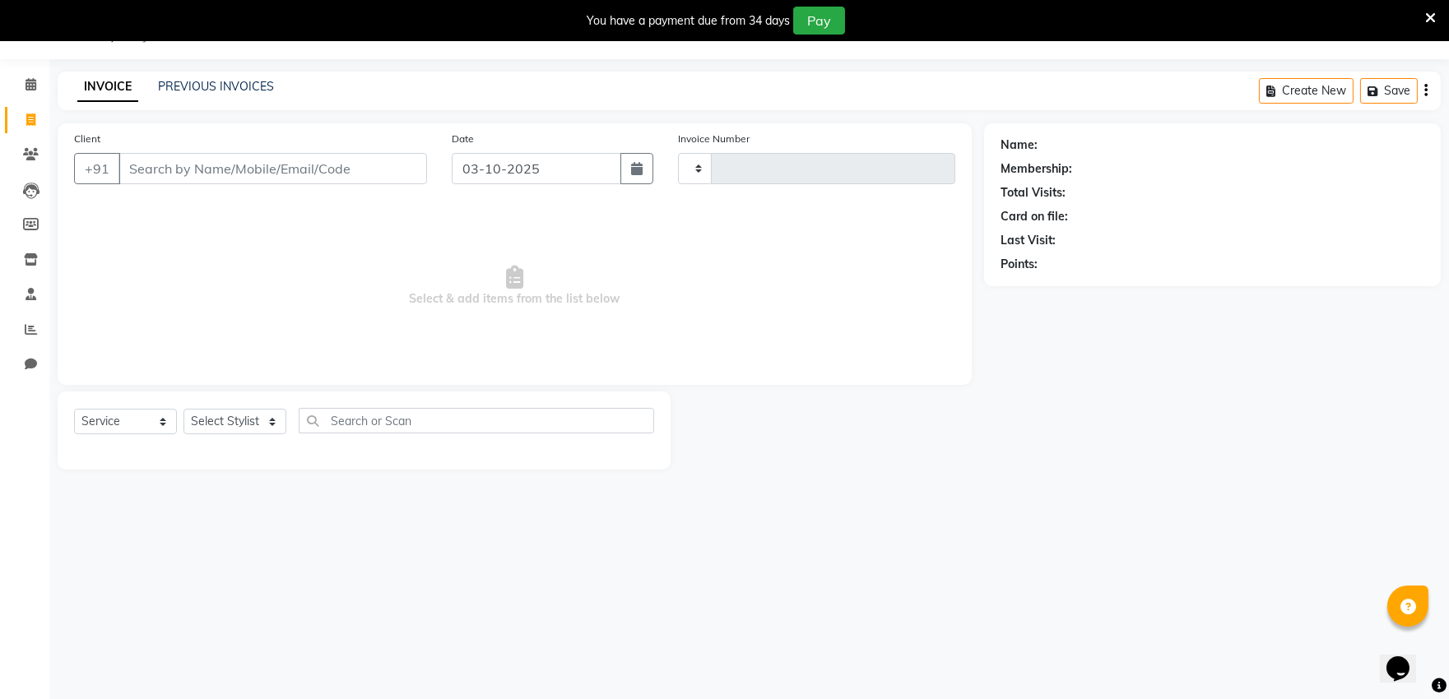
type input "0548"
select select "6774"
click at [35, 153] on icon at bounding box center [31, 154] width 16 height 12
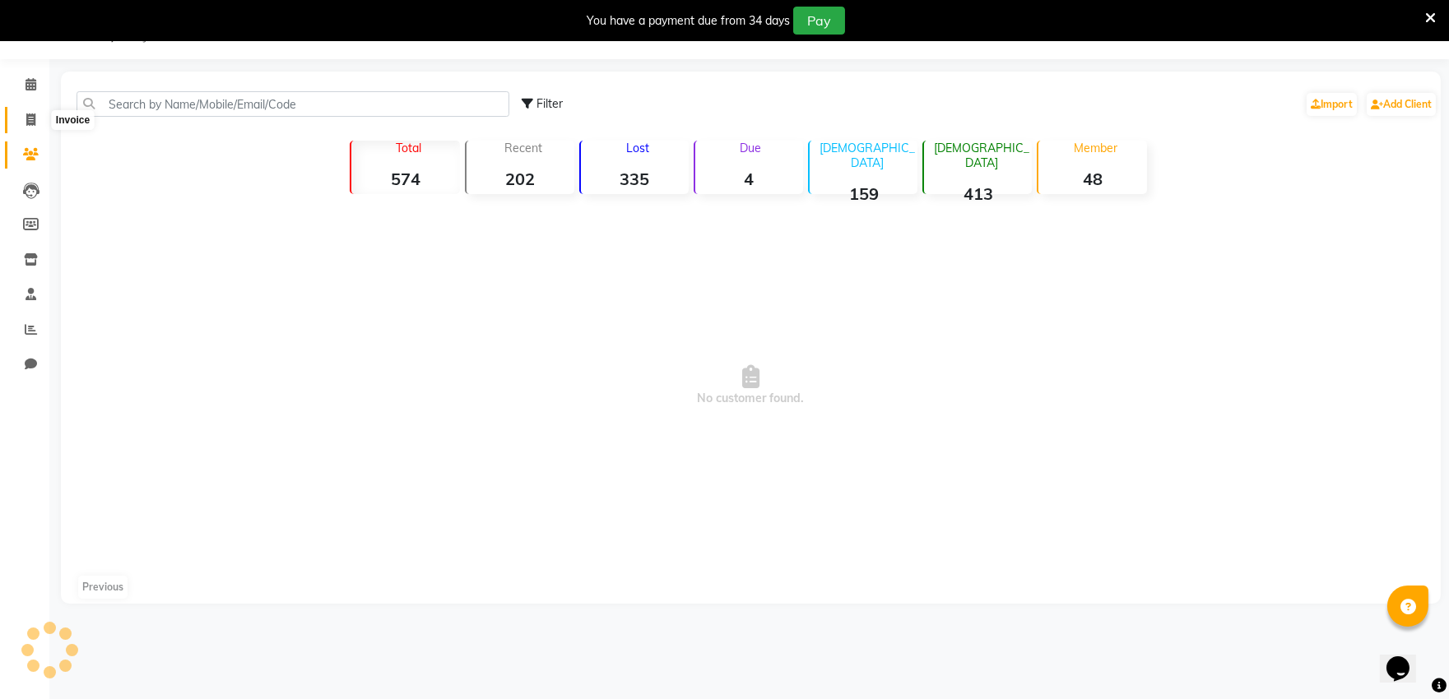
click at [37, 118] on span at bounding box center [30, 120] width 29 height 19
select select "service"
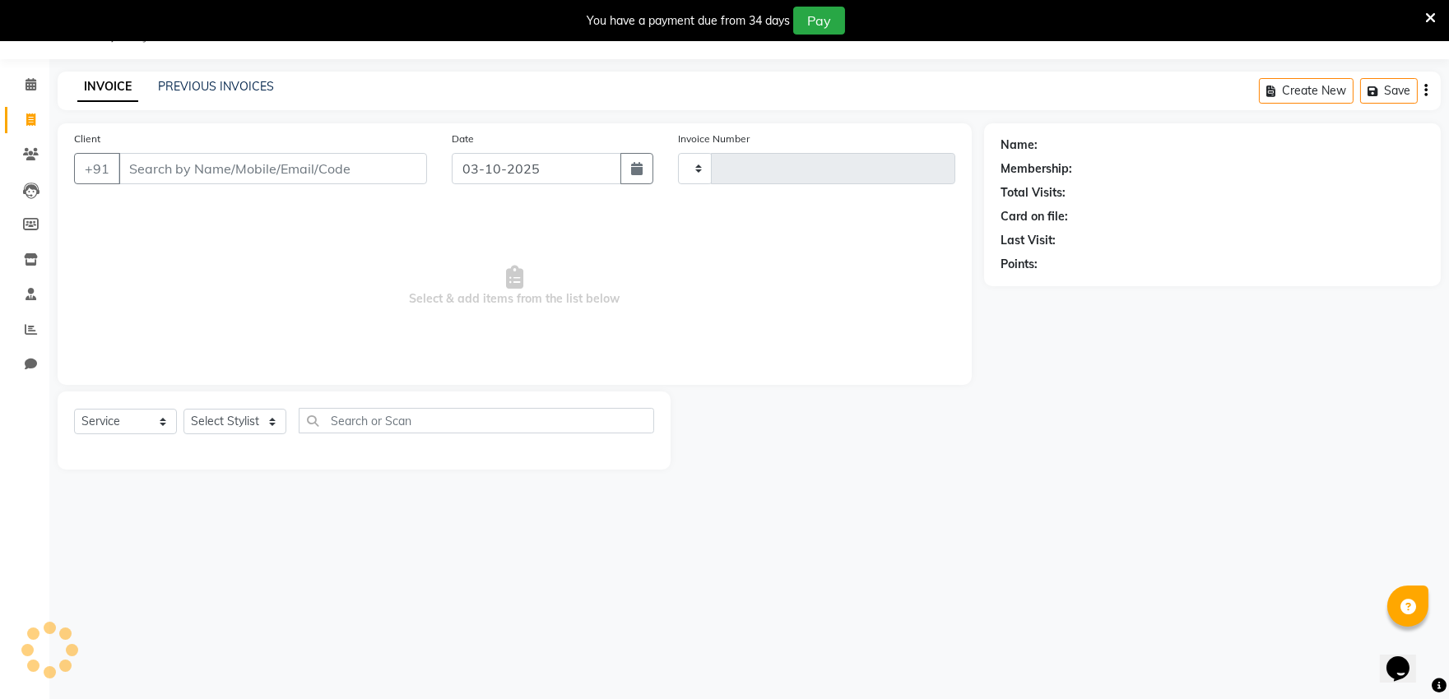
type input "0548"
select select "6774"
click at [23, 158] on icon at bounding box center [31, 154] width 16 height 12
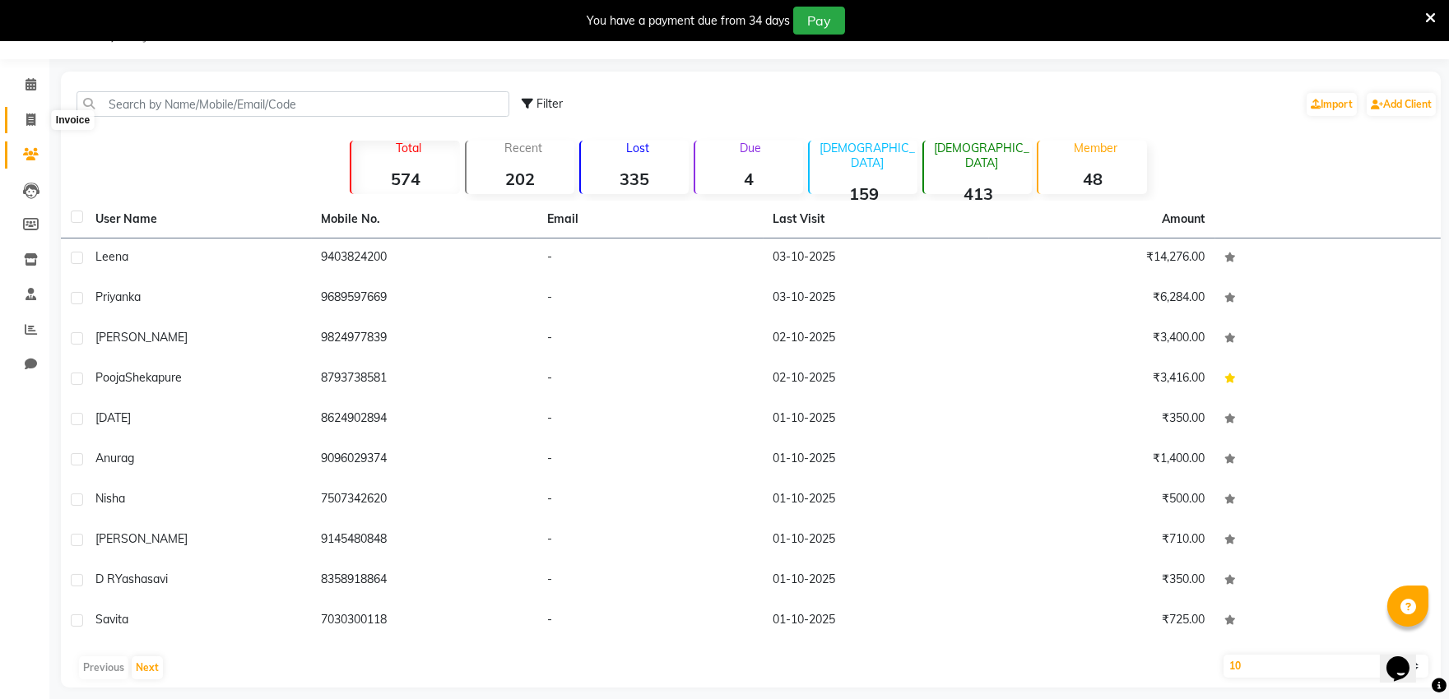
click at [28, 121] on icon at bounding box center [30, 120] width 9 height 12
select select "service"
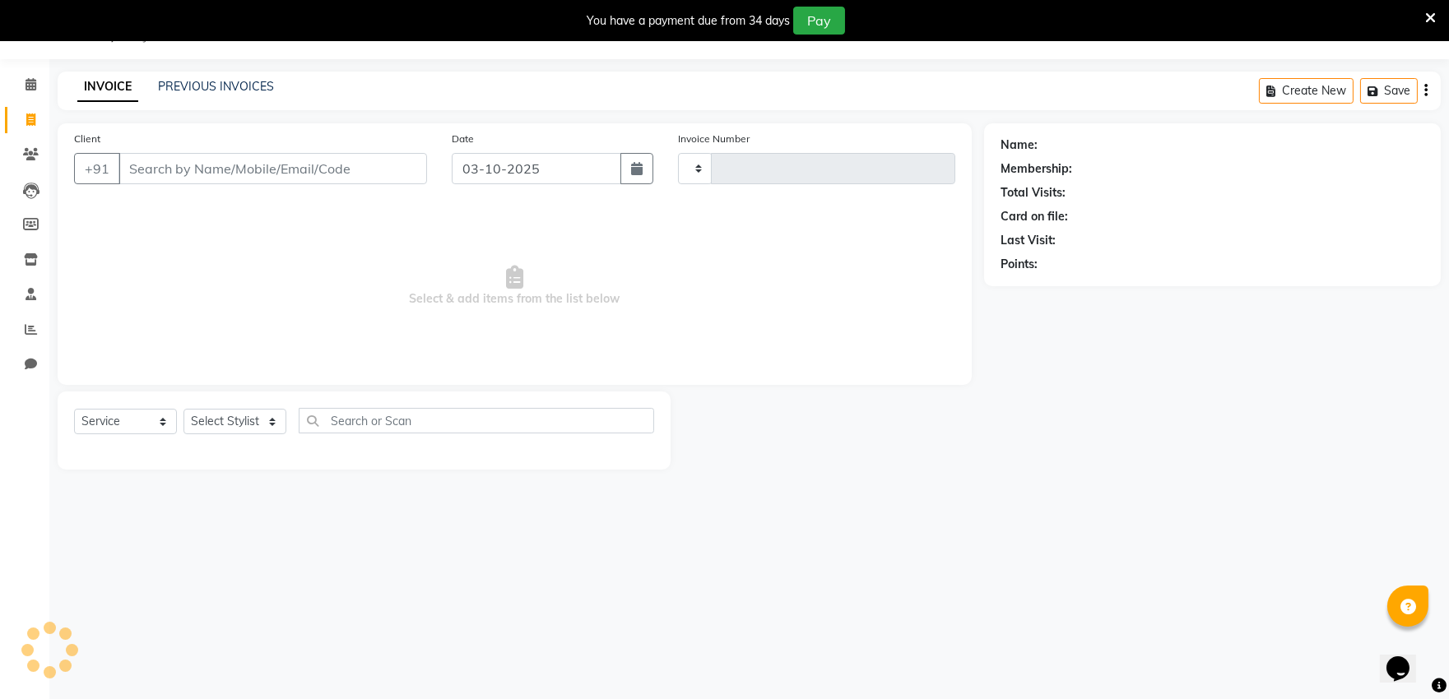
type input "0548"
select select "6774"
click at [165, 166] on input "Client" at bounding box center [272, 168] width 309 height 31
